Goal: Information Seeking & Learning: Learn about a topic

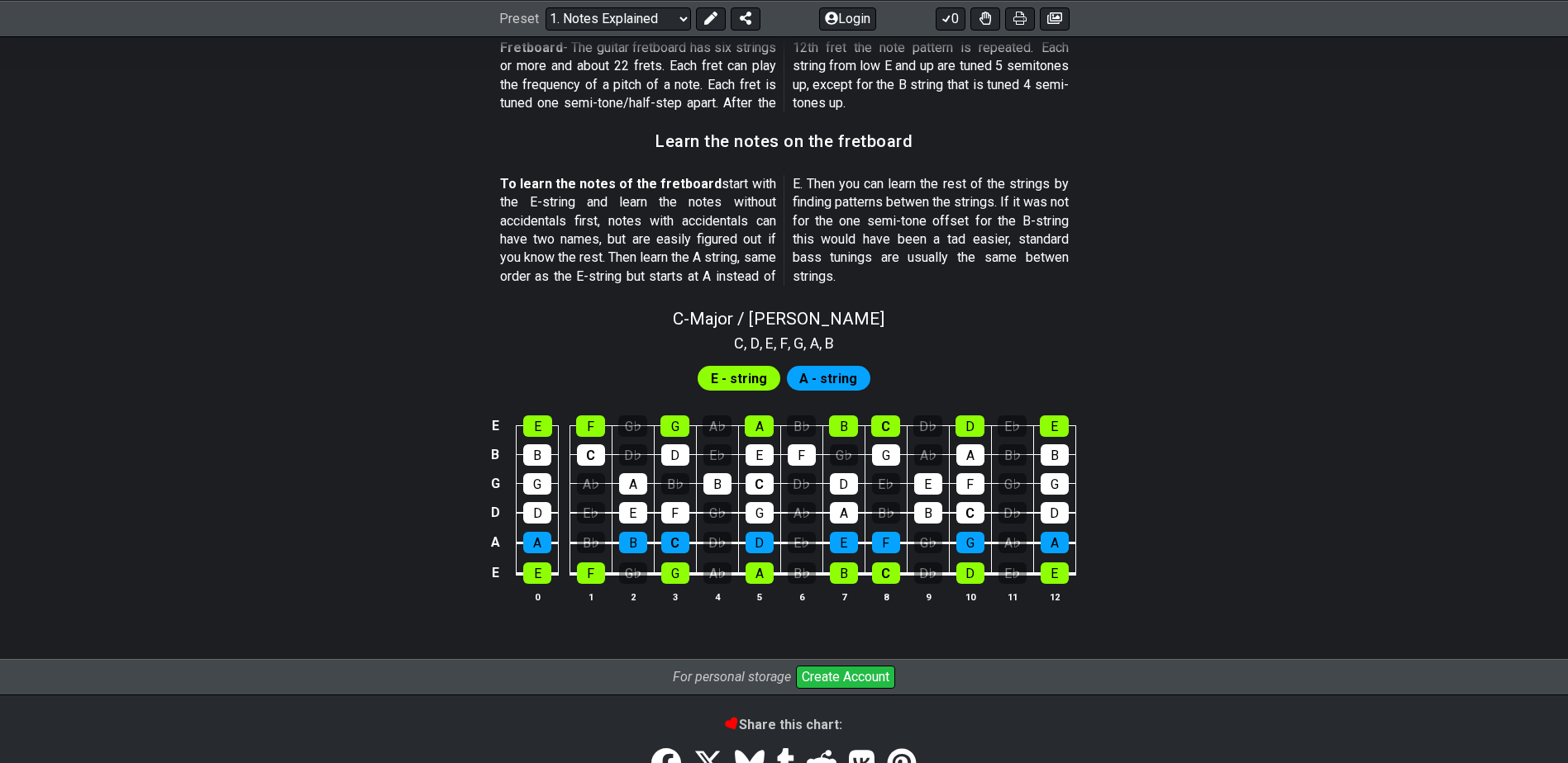
scroll to position [1405, 0]
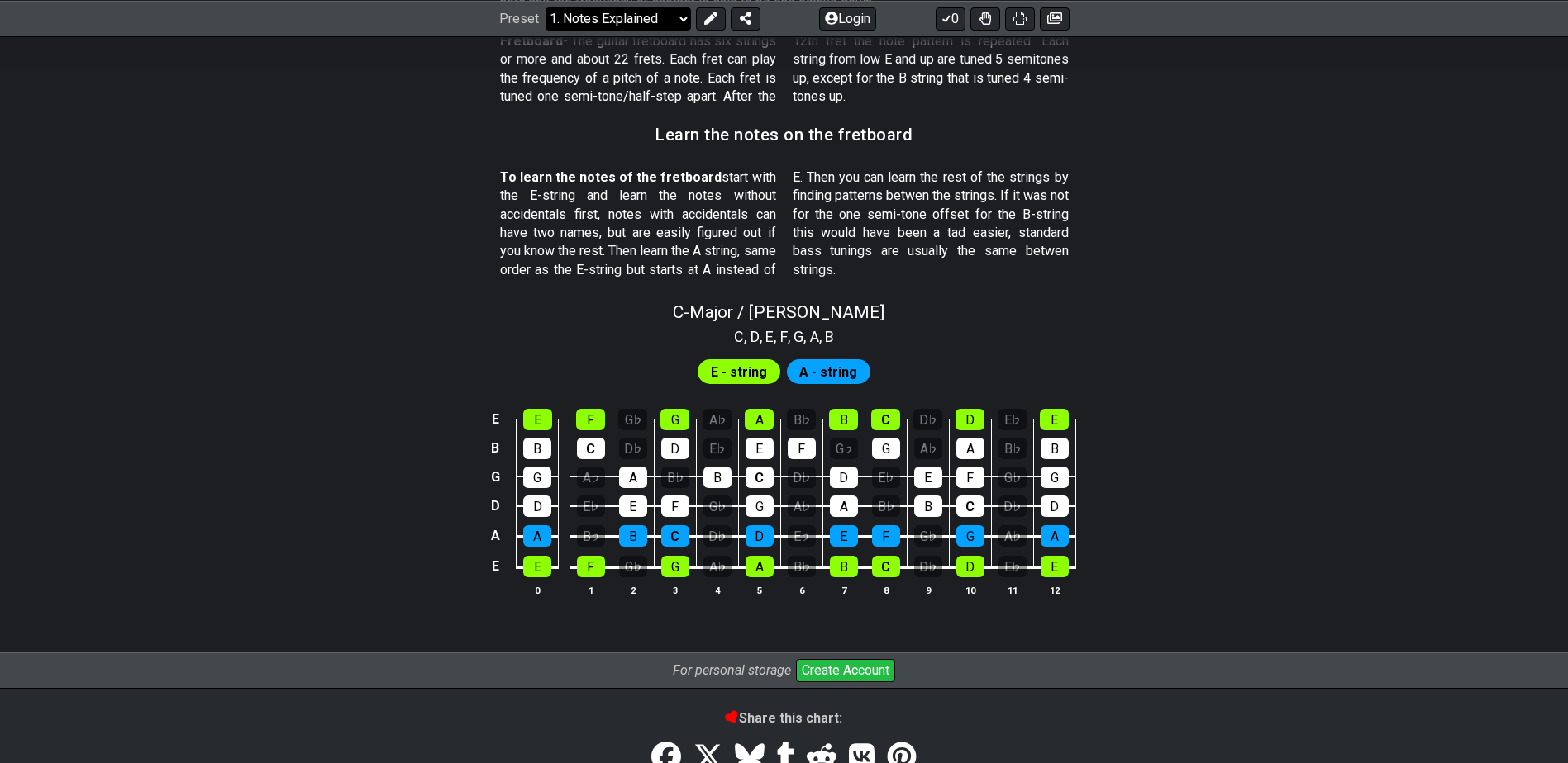
click at [621, 20] on select "Welcome to #fretflip! Initial Preset Custom Preset Minor Pentatonic Major Penta…" at bounding box center [618, 18] width 146 height 24
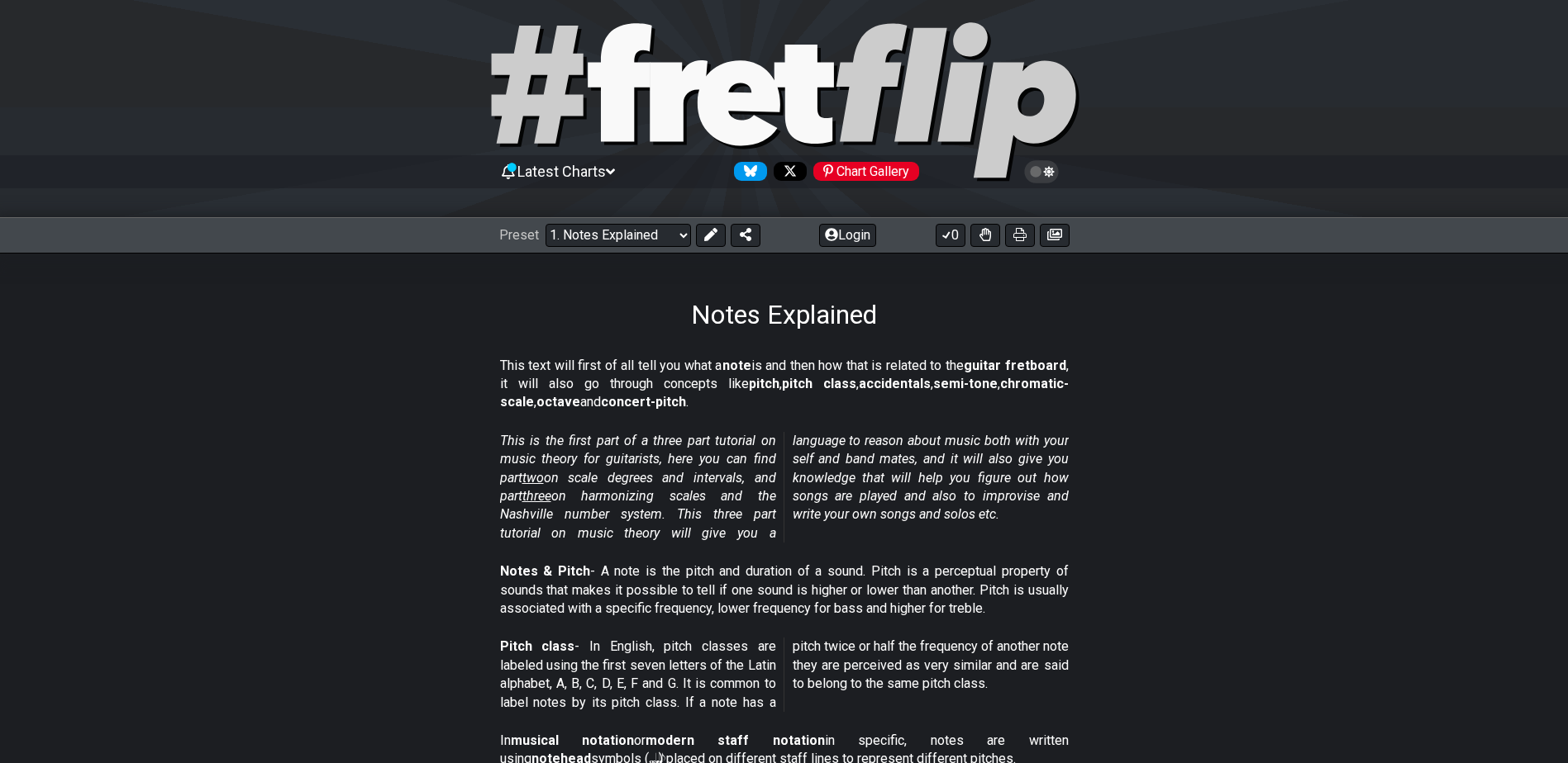
scroll to position [0, 0]
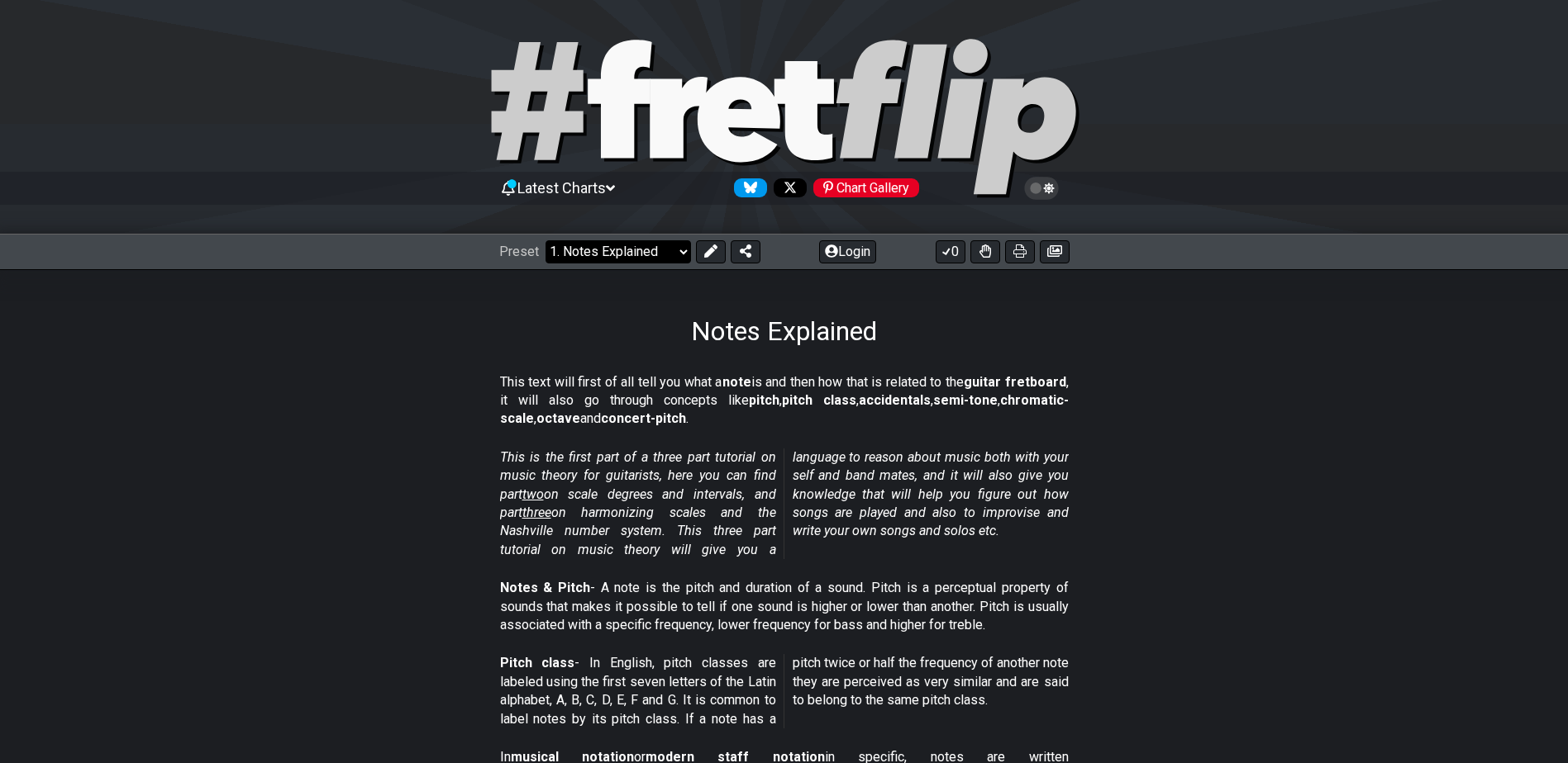
click at [619, 249] on select "Welcome to #fretflip! Initial Preset Custom Preset Minor Pentatonic Major Penta…" at bounding box center [618, 252] width 146 height 24
click at [546, 241] on select "Welcome to #fretflip! Initial Preset Custom Preset Minor Pentatonic Major Penta…" at bounding box center [618, 252] width 146 height 24
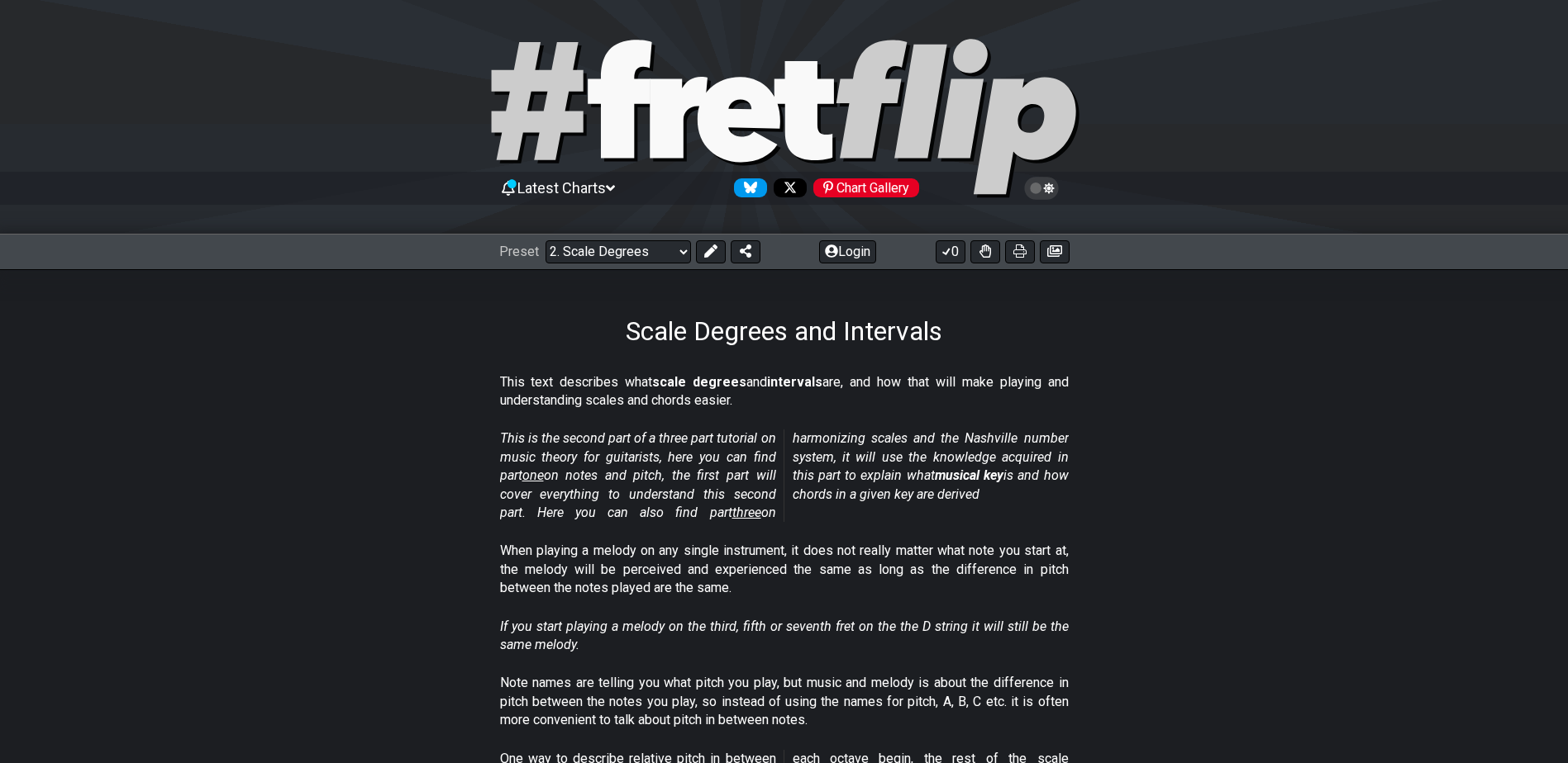
click at [161, 420] on section "This text describes what scale degrees and intervals are, and how that will mak…" at bounding box center [784, 395] width 1289 height 57
click at [548, 254] on select "Welcome to #fretflip! Initial Preset Custom Preset Minor Pentatonic Major Penta…" at bounding box center [618, 252] width 146 height 24
click at [546, 241] on select "Welcome to #fretflip! Initial Preset Custom Preset Minor Pentatonic Major Penta…" at bounding box center [618, 252] width 146 height 24
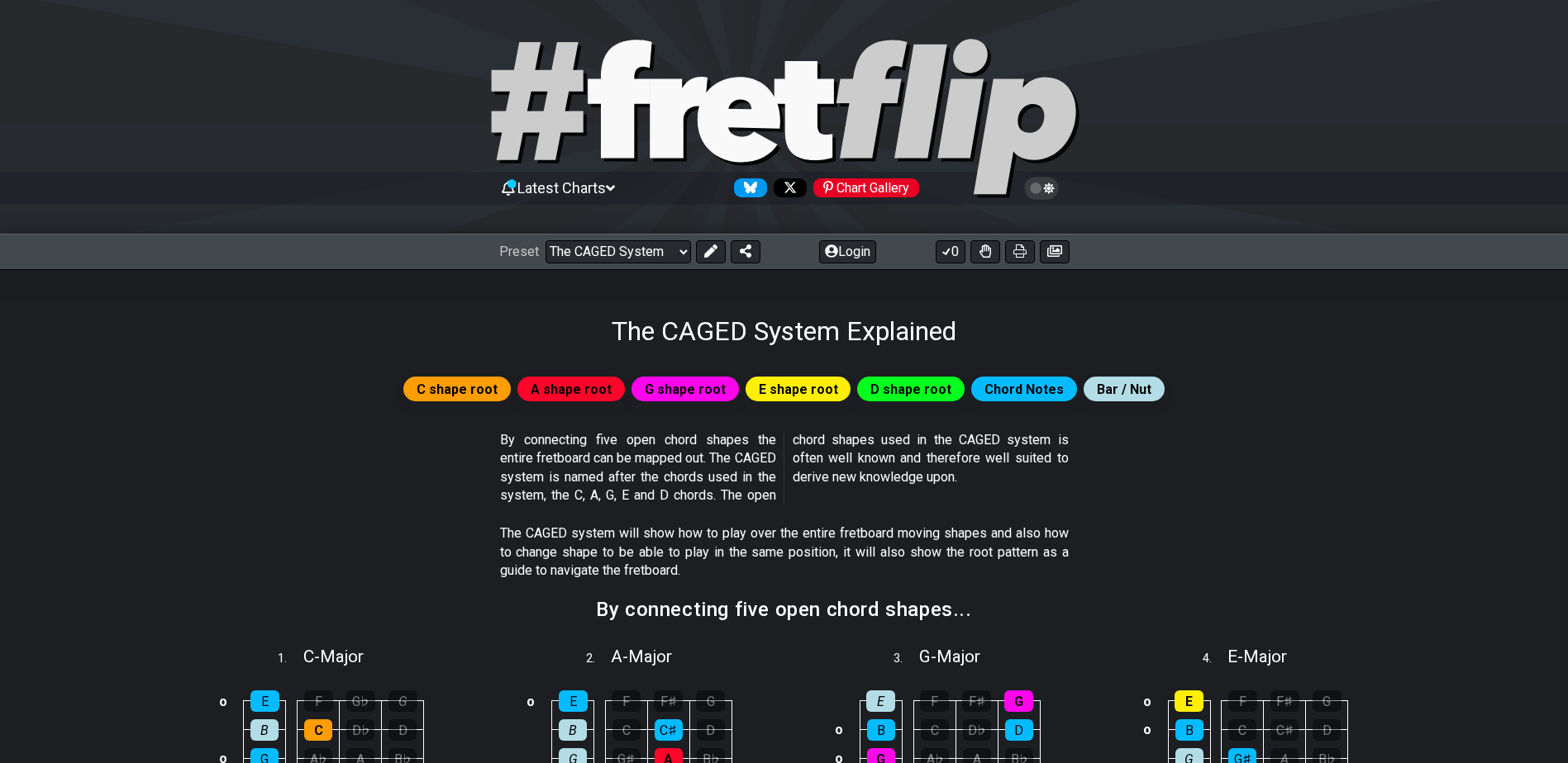
click at [299, 489] on section "By connecting five open chord shapes the entire fretboard can be mapped out. Th…" at bounding box center [784, 471] width 1289 height 94
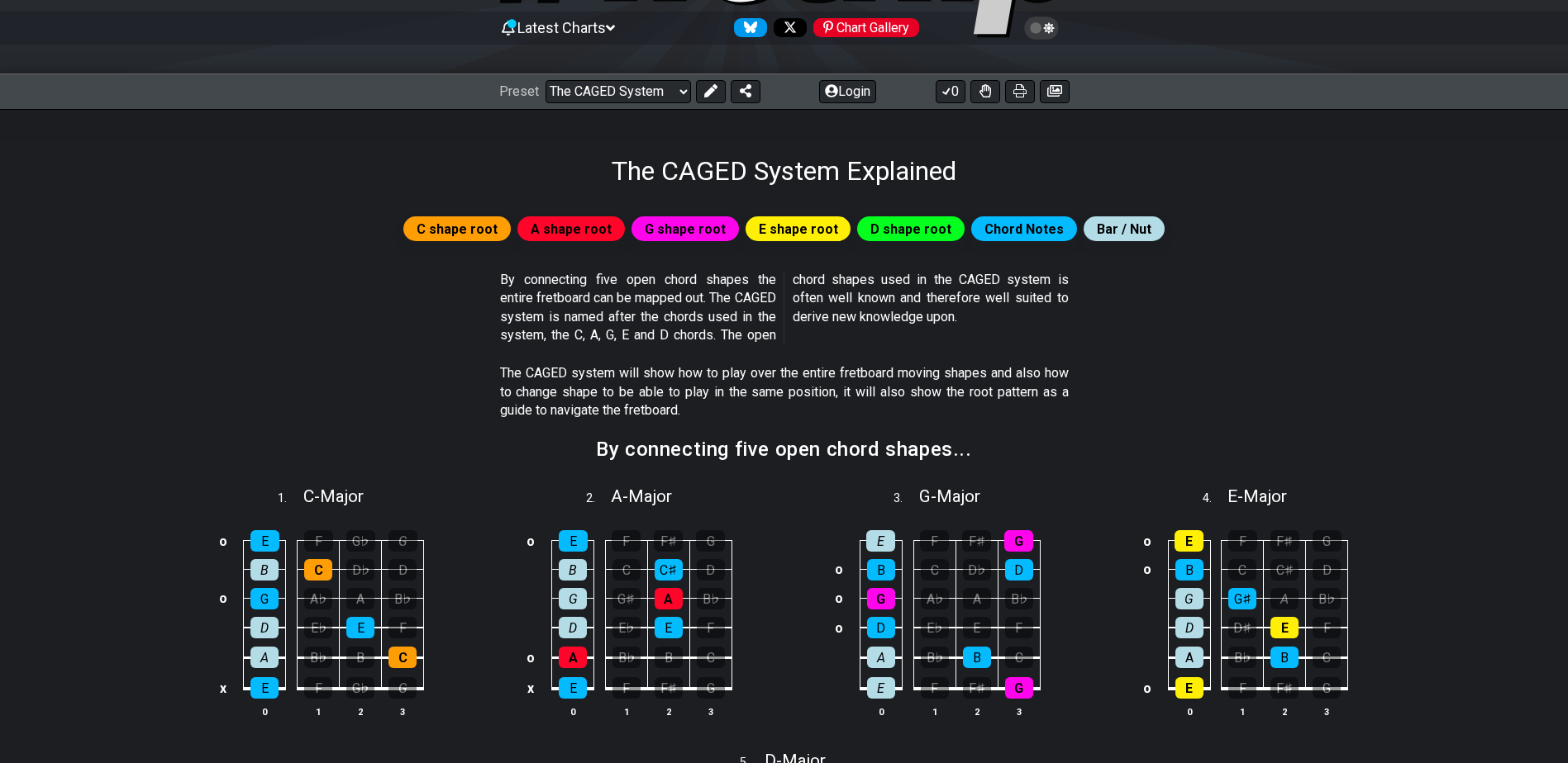
scroll to position [166, 0]
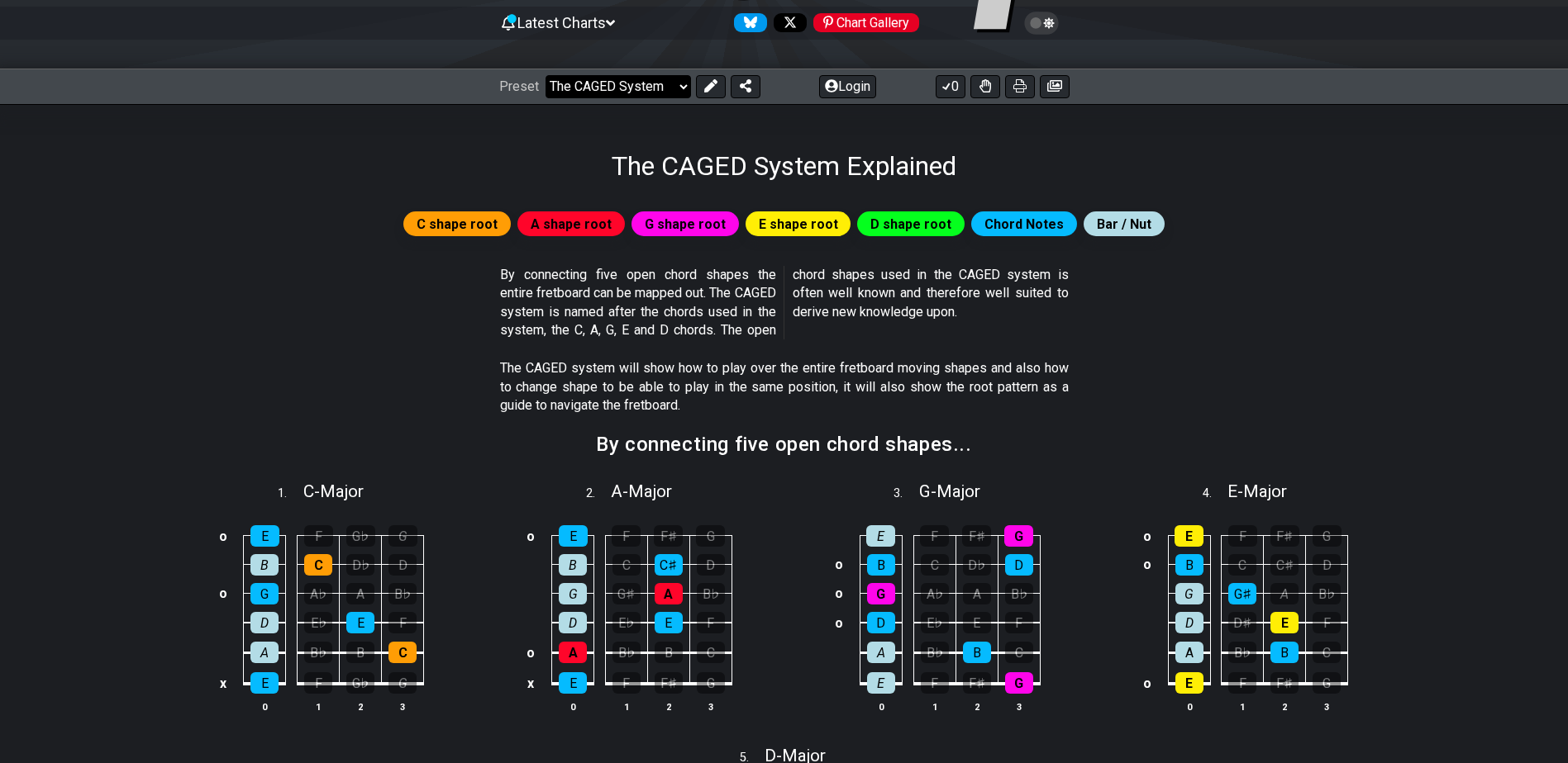
click at [593, 91] on select "Welcome to #fretflip! Initial Preset Custom Preset Minor Pentatonic Major Penta…" at bounding box center [618, 87] width 146 height 24
click at [546, 75] on select "Welcome to #fretflip! Initial Preset Custom Preset Minor Pentatonic Major Penta…" at bounding box center [618, 87] width 146 height 24
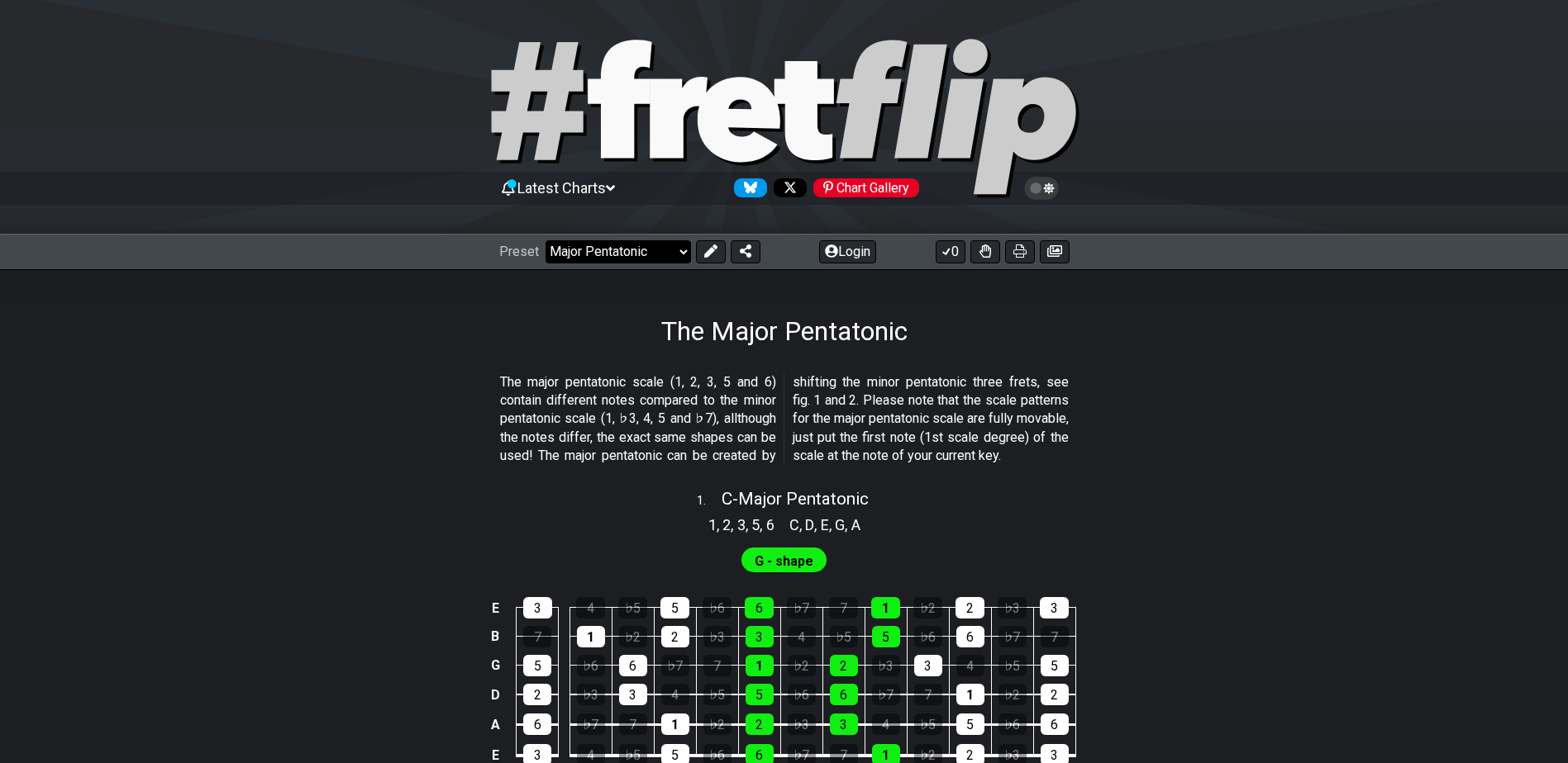
click at [616, 251] on select "Welcome to #fretflip! Initial Preset Custom Preset Minor Pentatonic Major Penta…" at bounding box center [618, 252] width 146 height 24
click at [546, 241] on select "Welcome to #fretflip! Initial Preset Custom Preset Minor Pentatonic Major Penta…" at bounding box center [618, 252] width 146 height 24
select select "/guitar-scales"
select select "C"
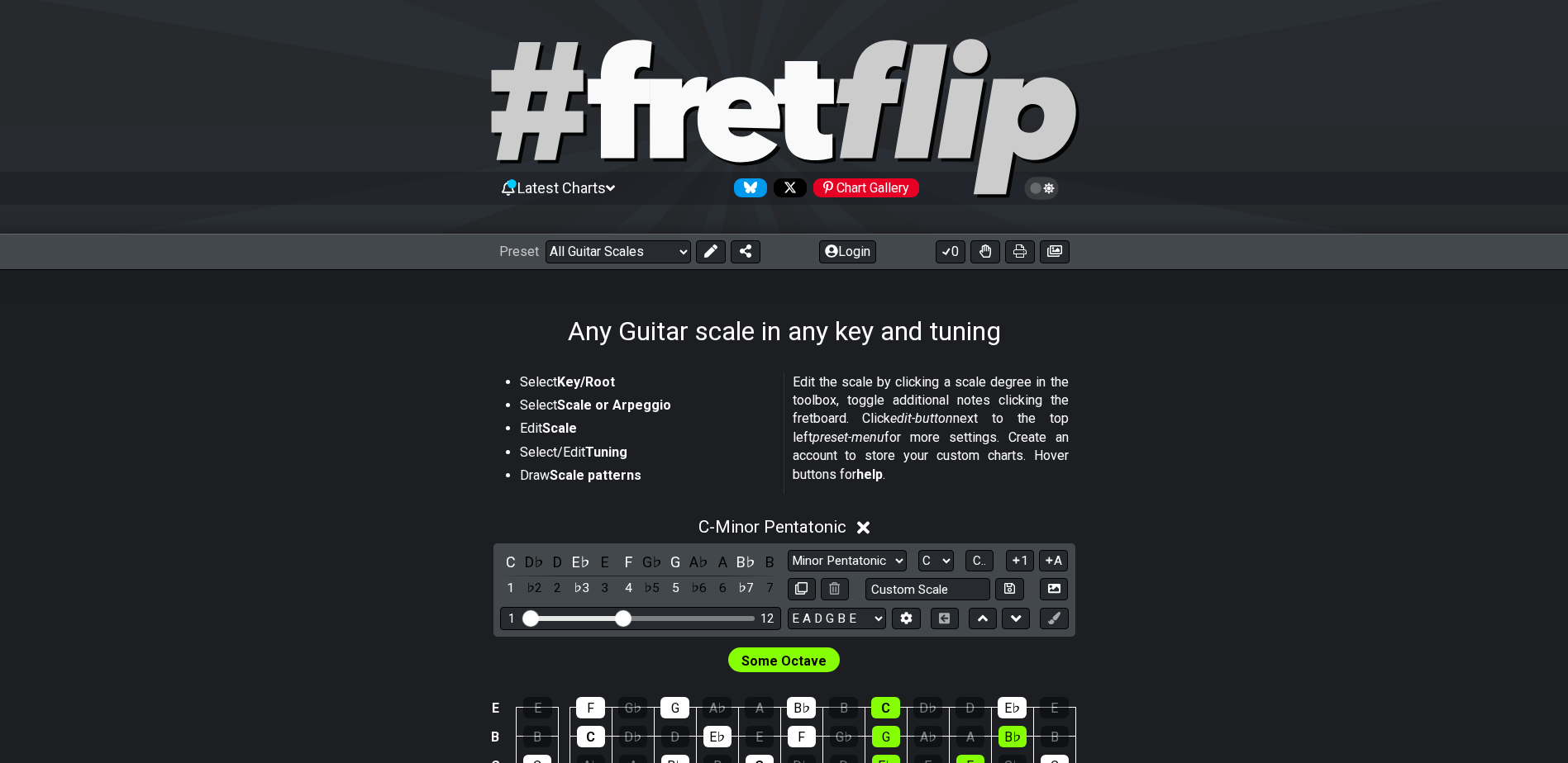
click at [413, 363] on div "Select Key/Root Select Scale or Arpeggio Edit Scale Select/Edit Tuning Draw Sca…" at bounding box center [784, 683] width 1289 height 673
click at [571, 258] on select "Welcome to #fretflip! Initial Preset Custom Preset Minor Pentatonic Major Penta…" at bounding box center [618, 252] width 146 height 24
click at [546, 241] on select "Welcome to #fretflip! Initial Preset Custom Preset Minor Pentatonic Major Penta…" at bounding box center [618, 252] width 146 height 24
select select "/3nps-caged-shapes"
select select "A"
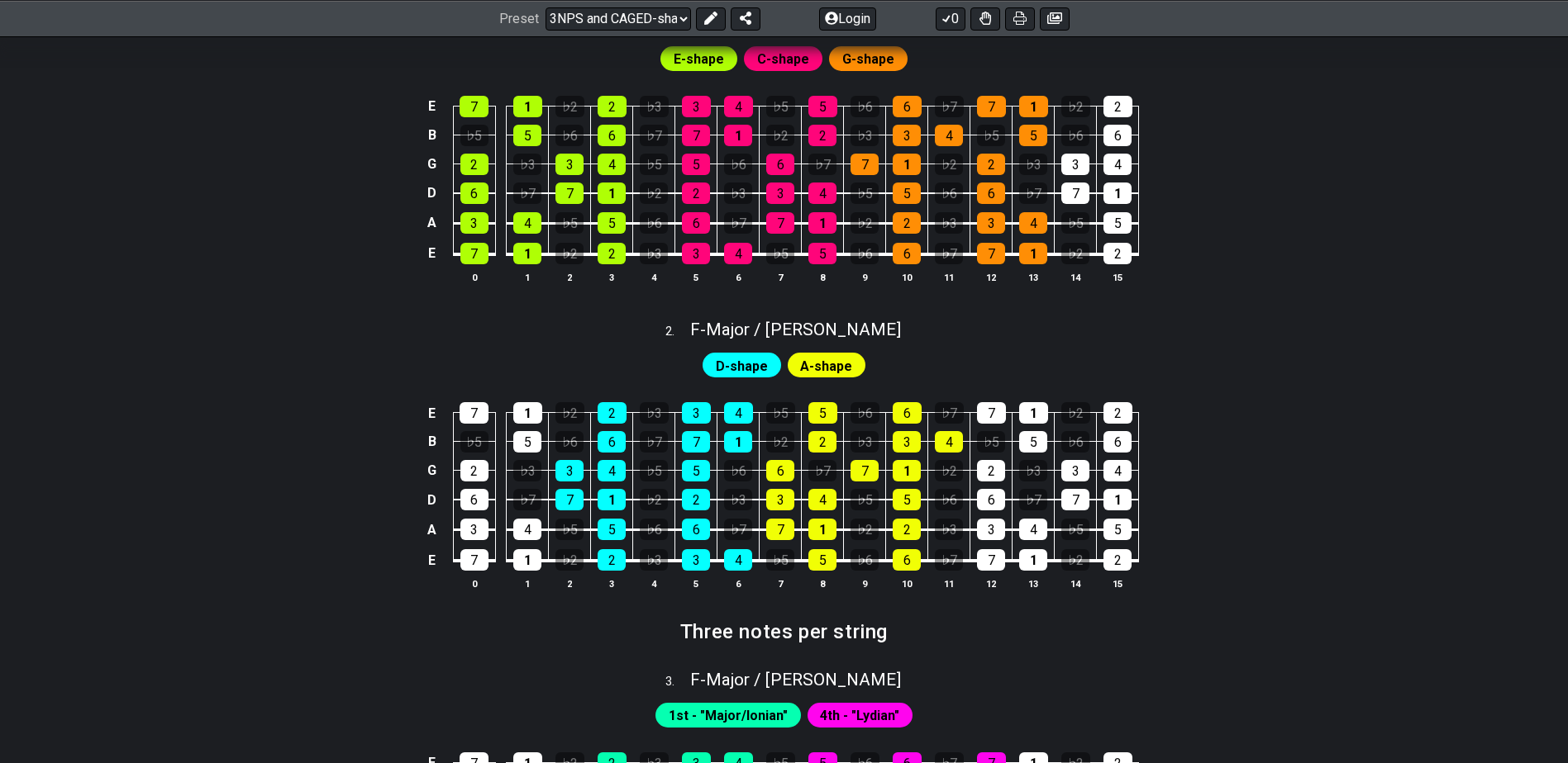
scroll to position [992, 0]
